Goal: Information Seeking & Learning: Learn about a topic

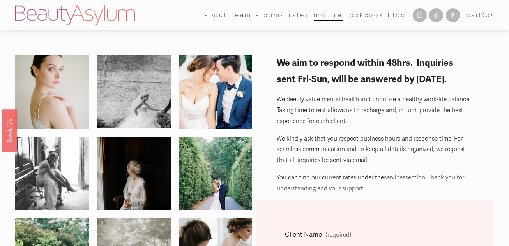
click at [293, 14] on link "Rates" at bounding box center [299, 15] width 21 height 12
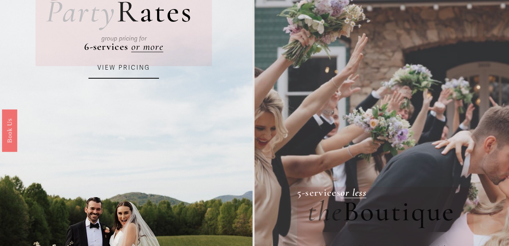
scroll to position [78, 0]
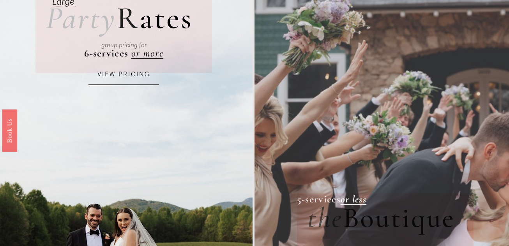
click at [104, 76] on link "VIEW PRICING" at bounding box center [123, 74] width 70 height 21
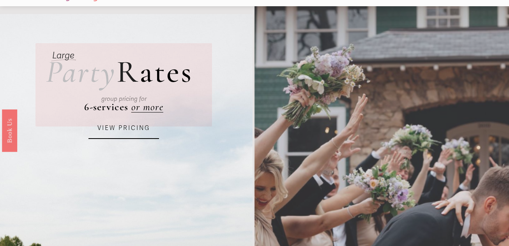
scroll to position [0, 0]
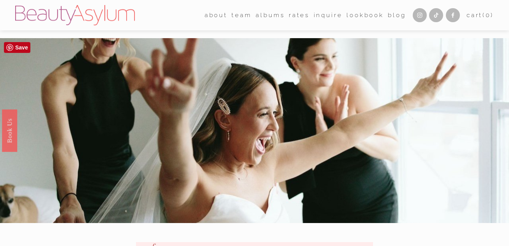
click at [0, 0] on link "[GEOGRAPHIC_DATA]" at bounding box center [0, 0] width 0 height 0
